Goal: Navigation & Orientation: Find specific page/section

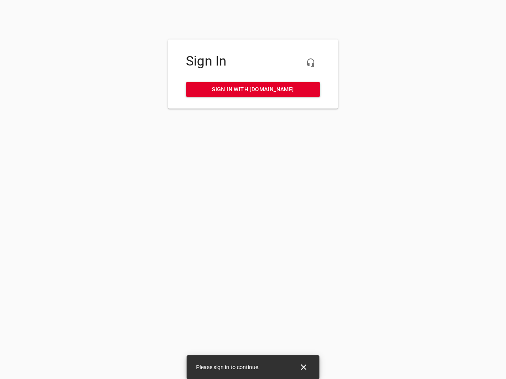
click at [310, 63] on icon "button" at bounding box center [310, 62] width 9 height 9
click at [303, 367] on icon "Close" at bounding box center [304, 368] width 6 height 6
